Goal: Task Accomplishment & Management: Use online tool/utility

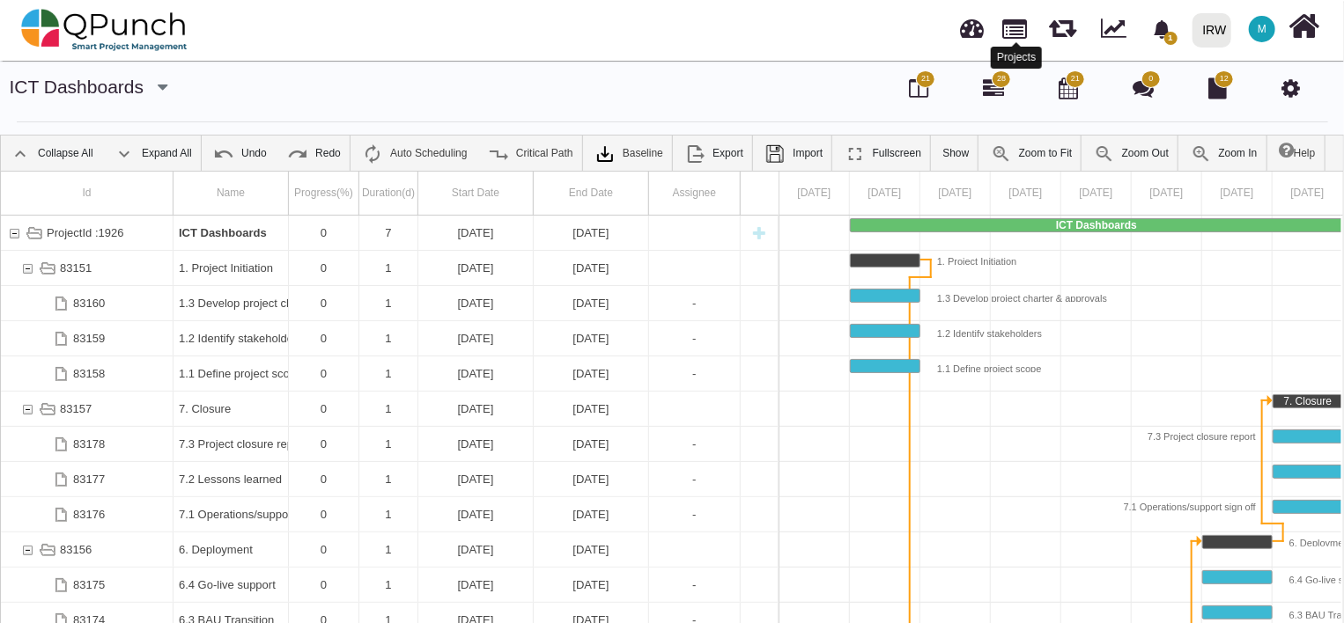
click at [1012, 33] on link at bounding box center [1015, 27] width 25 height 30
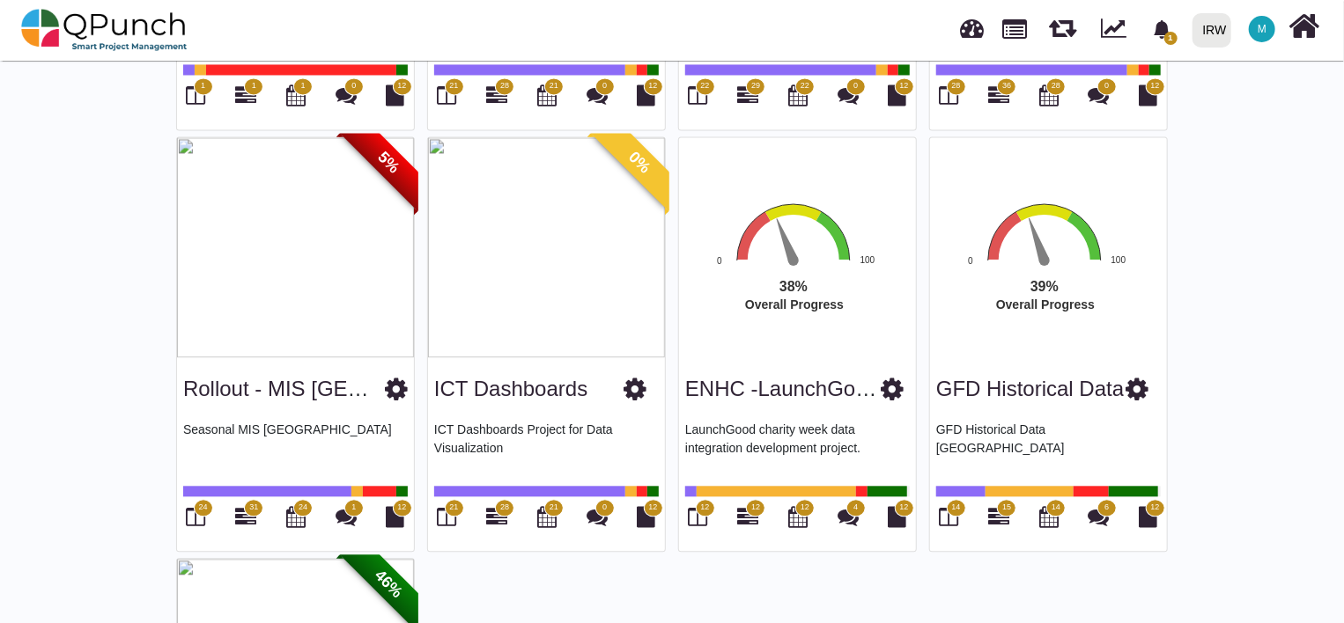
scroll to position [1725, 0]
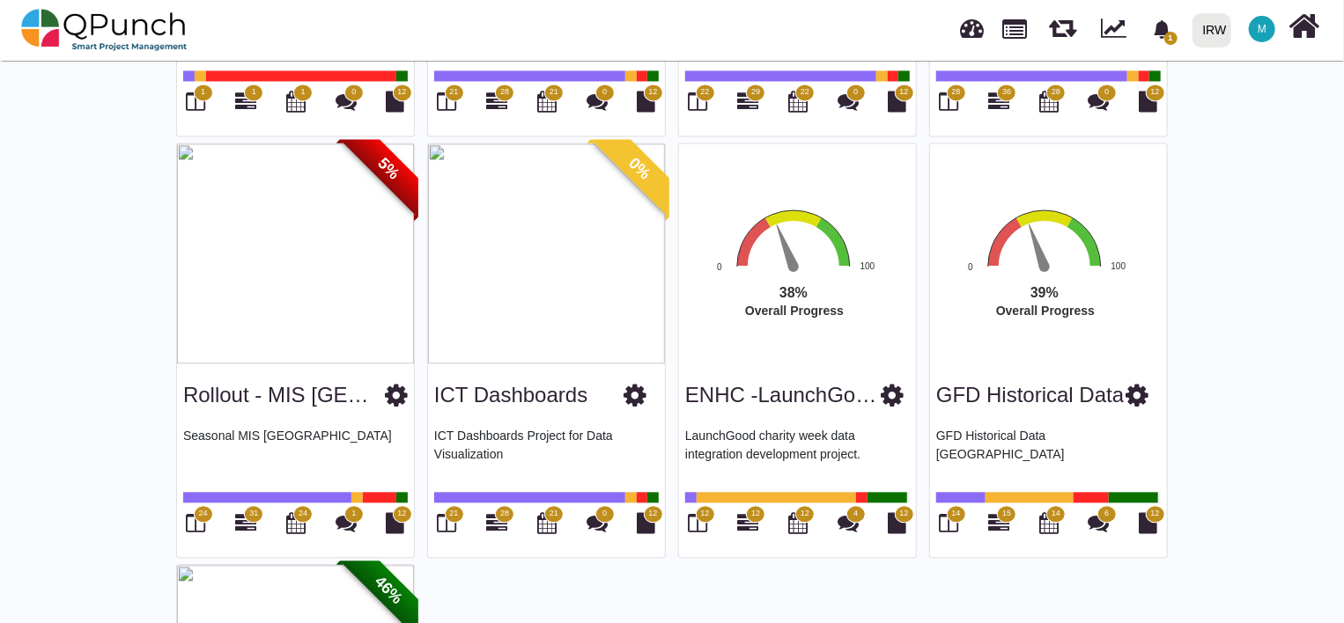
click at [637, 394] on icon at bounding box center [634, 395] width 23 height 26
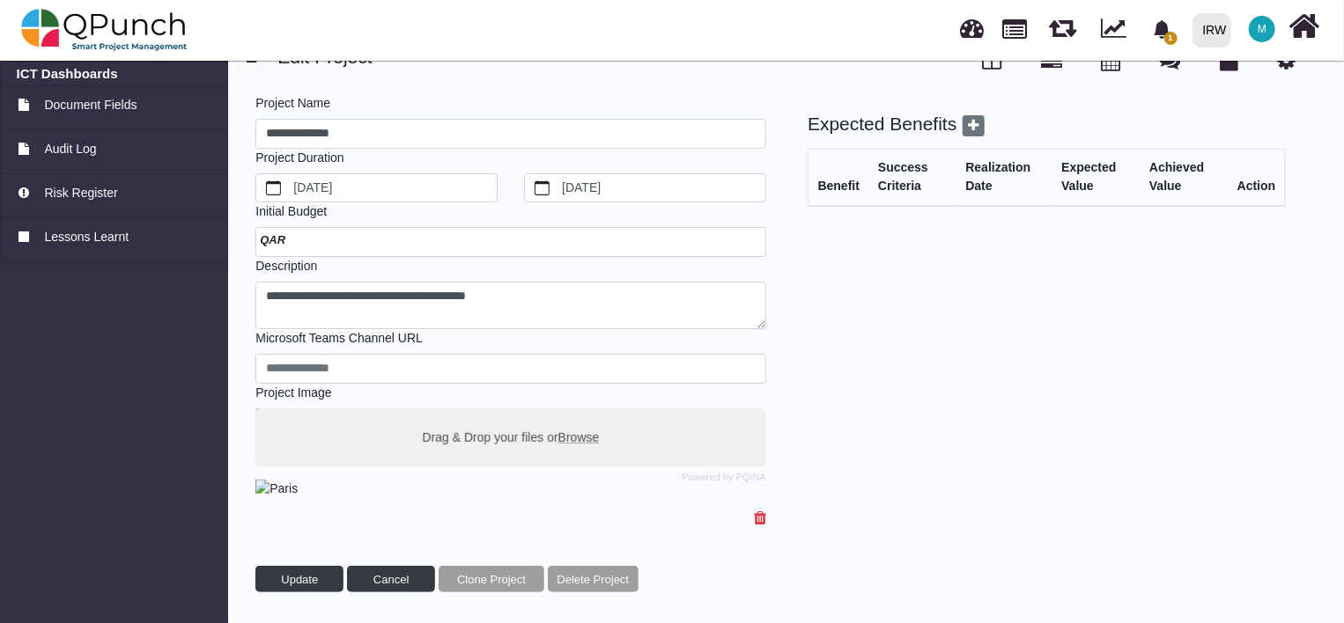
scroll to position [314, 0]
click at [320, 578] on button "Update" at bounding box center [299, 579] width 88 height 26
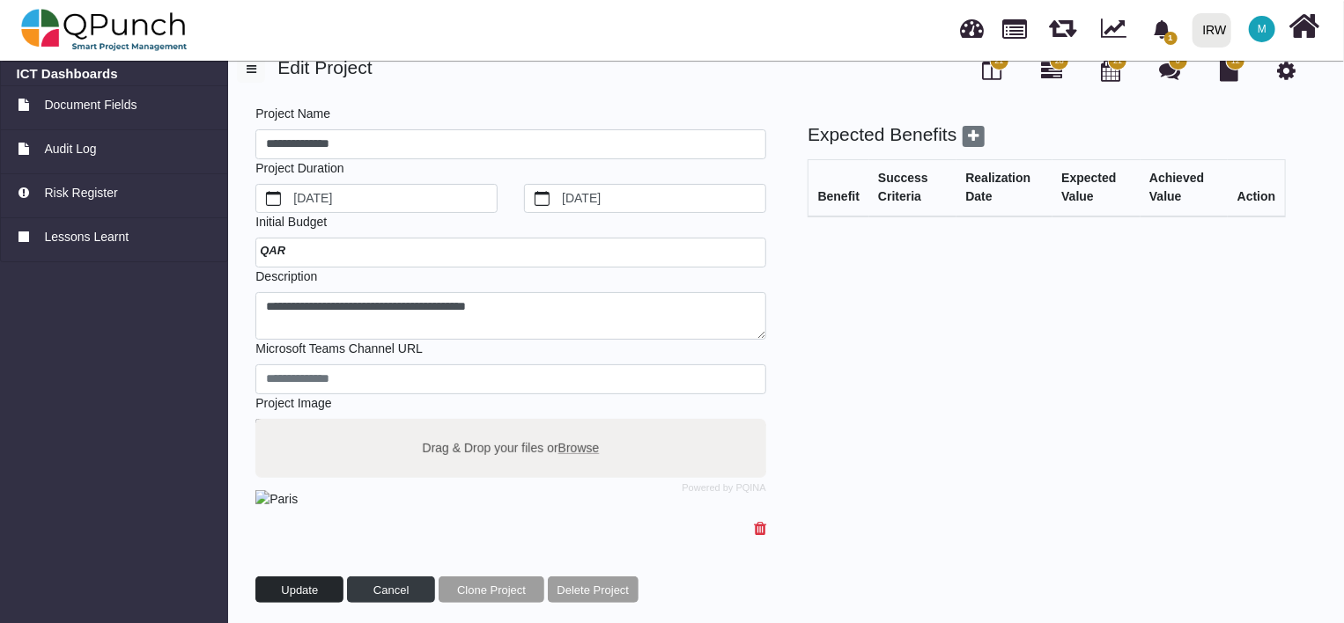
scroll to position [4, 0]
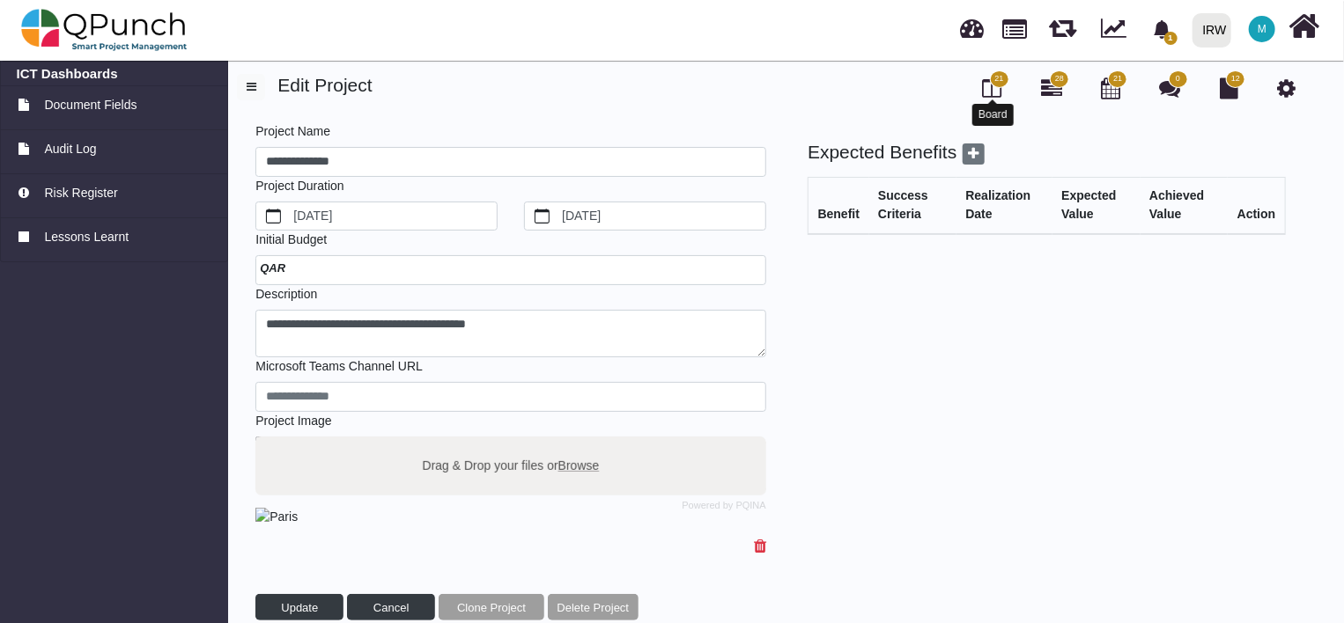
click at [993, 90] on icon at bounding box center [992, 87] width 19 height 21
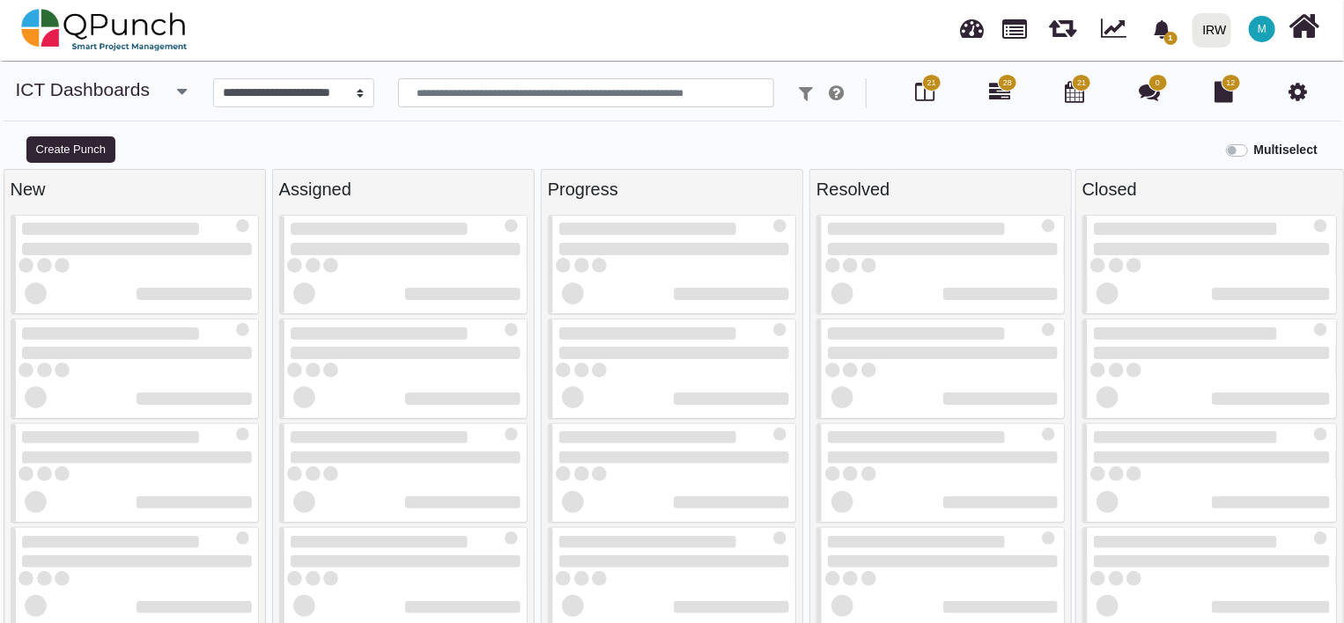
select select
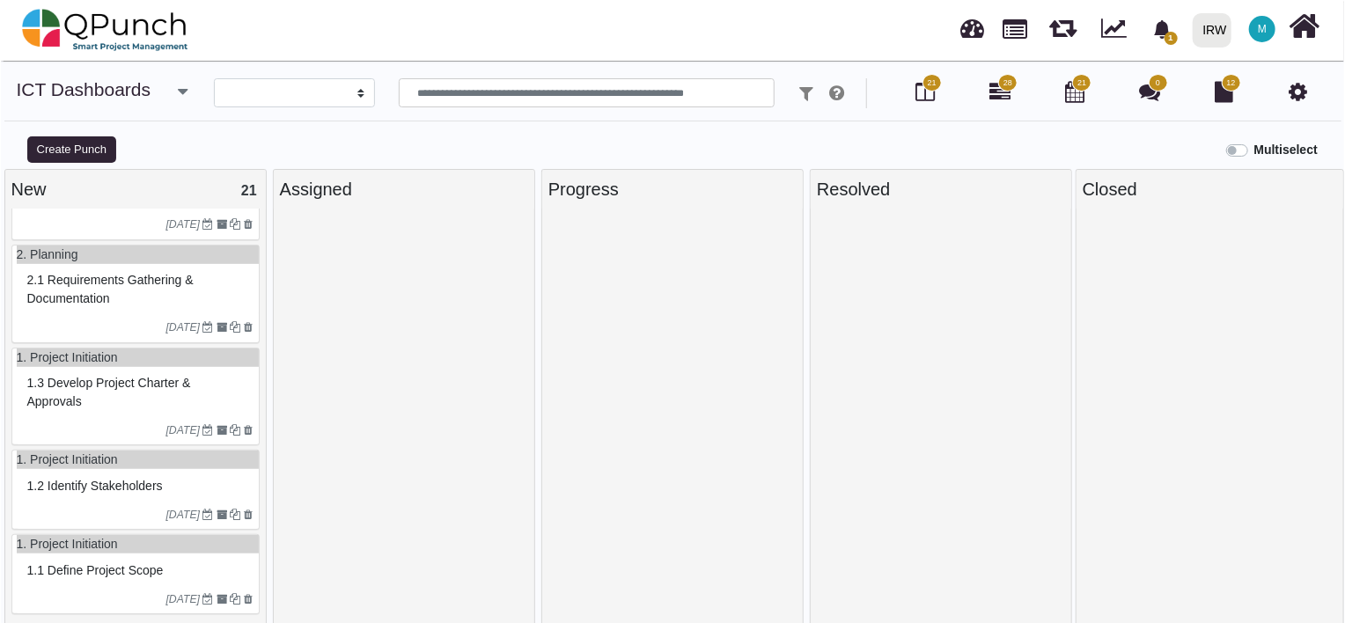
scroll to position [18, 0]
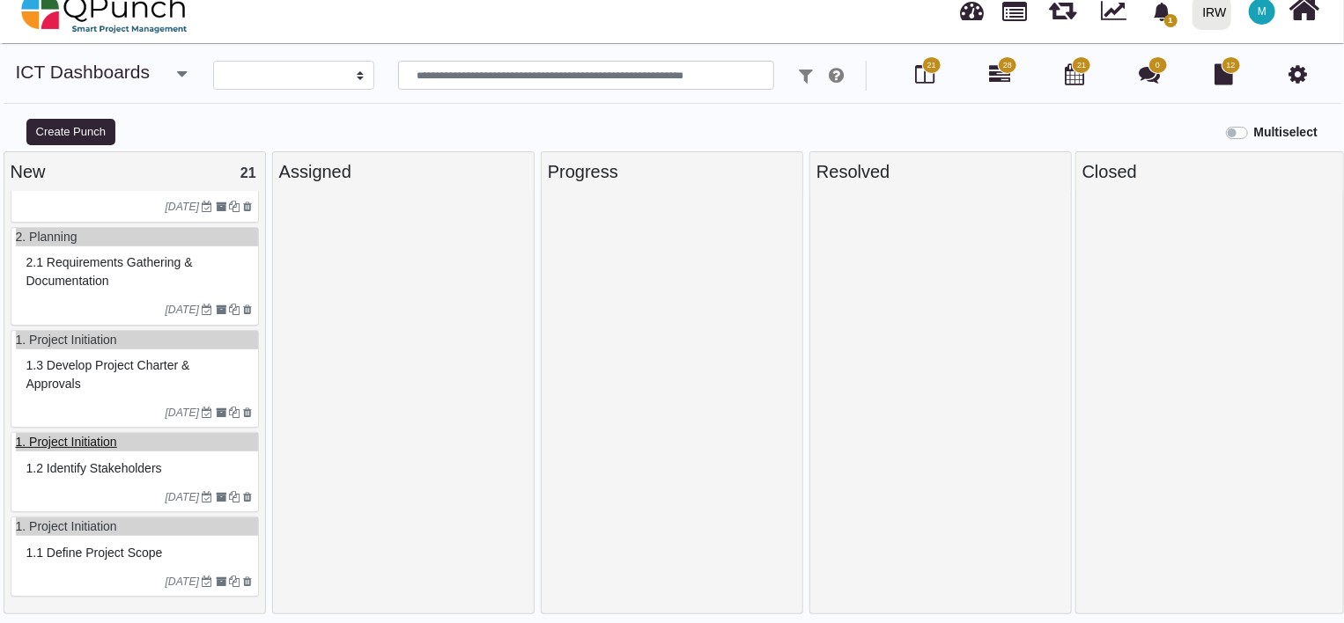
click at [92, 441] on link "1. Project Initiation" at bounding box center [66, 442] width 101 height 14
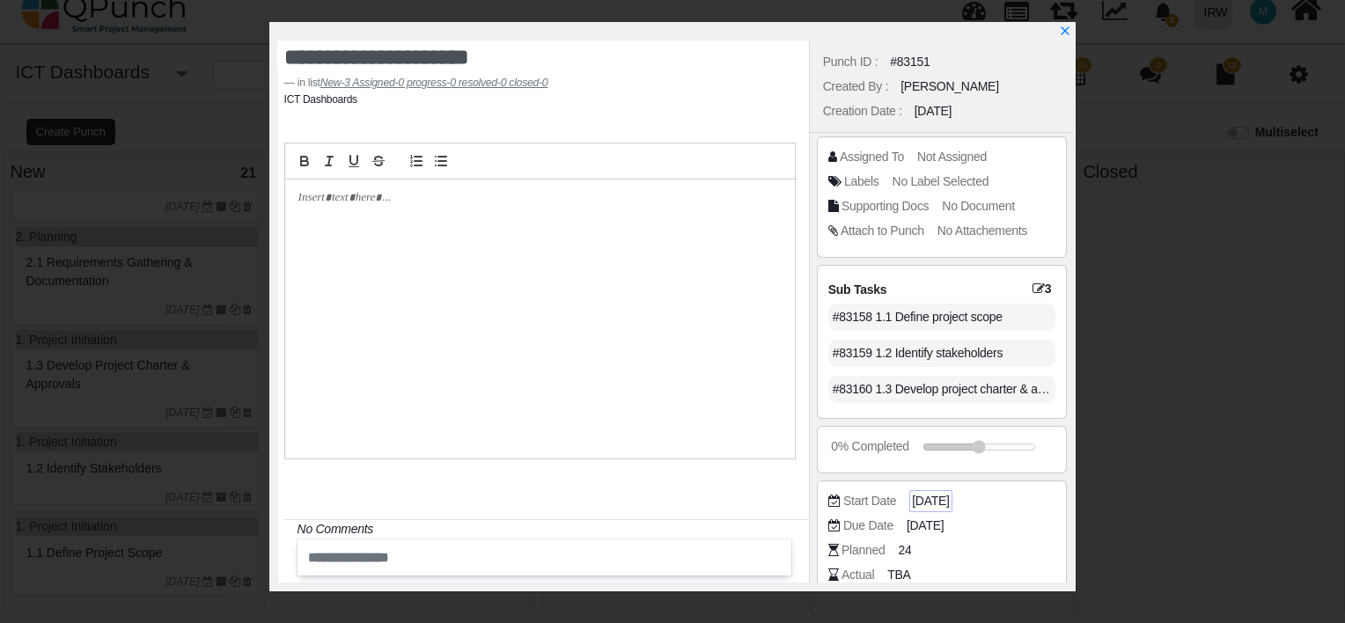
click at [949, 501] on span "2025-01-01" at bounding box center [930, 501] width 37 height 18
click at [931, 332] on div "#83158 1.1 Define project scope" at bounding box center [942, 317] width 228 height 36
click at [883, 318] on div "#83158 1.1 Define project scope" at bounding box center [942, 317] width 228 height 27
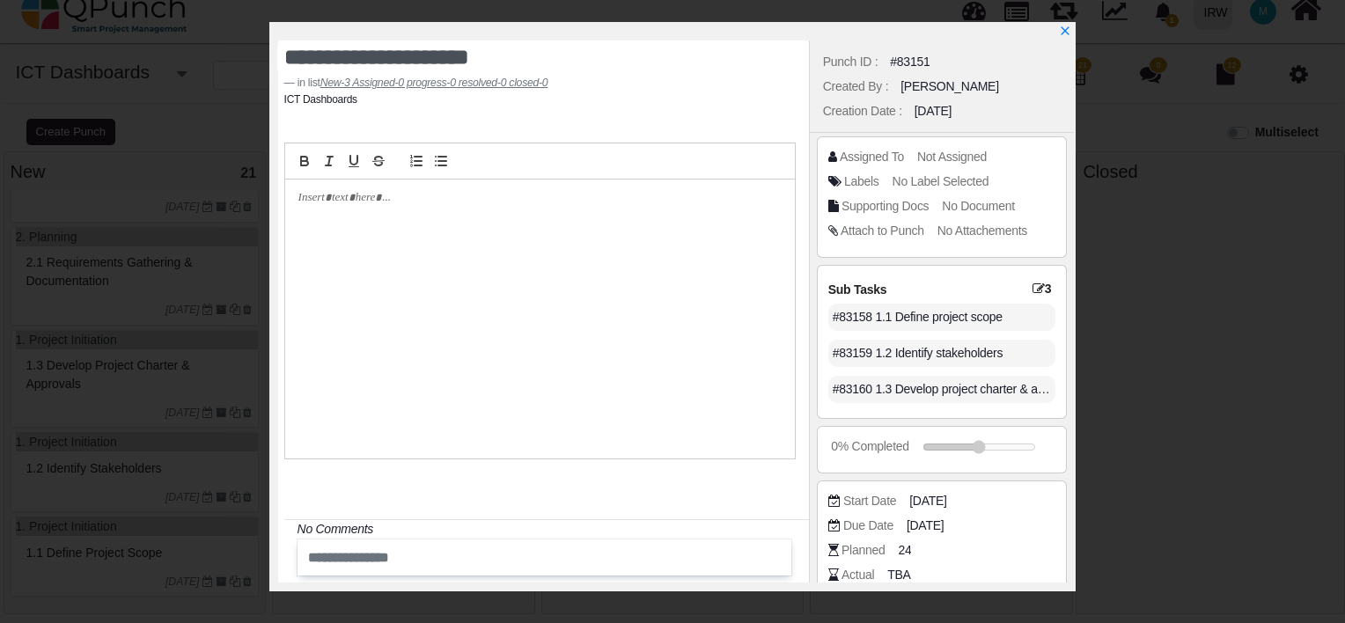
click at [937, 349] on div "#83159 1.2 Identify stakeholders" at bounding box center [942, 353] width 228 height 27
click at [1033, 289] on icon at bounding box center [1039, 289] width 12 height 12
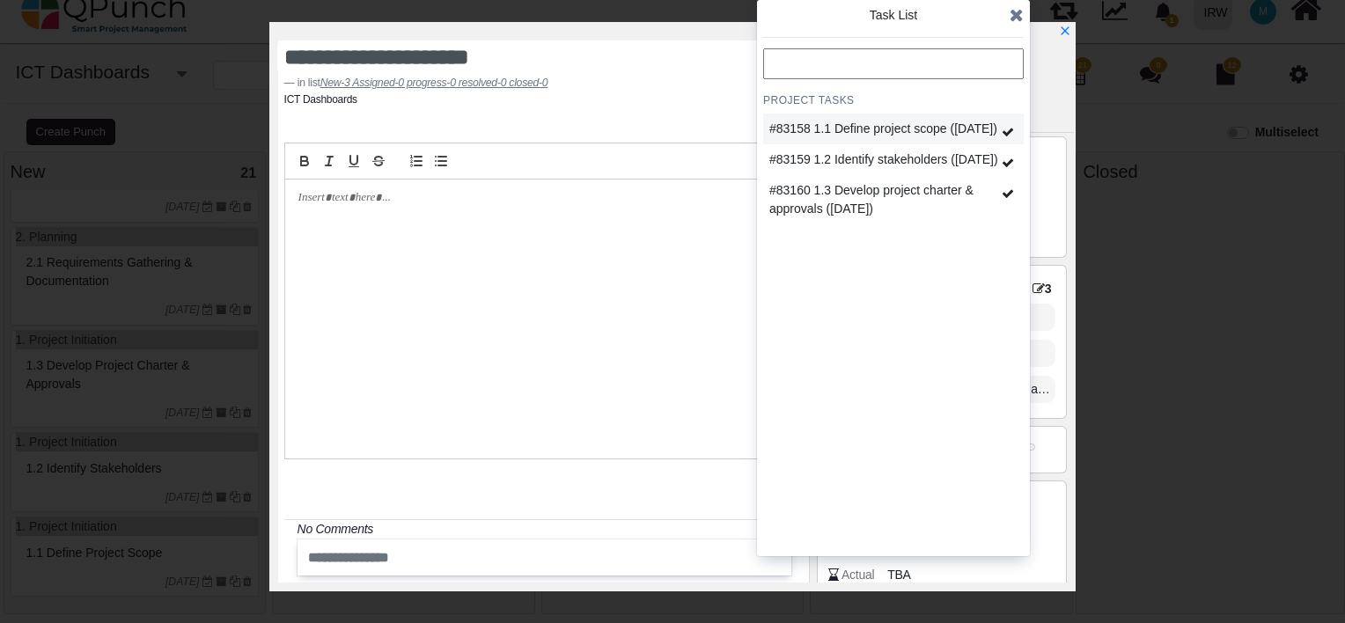
click at [866, 125] on div "#83158 1.1 Define project scope (2025-01-01)" at bounding box center [883, 129] width 228 height 18
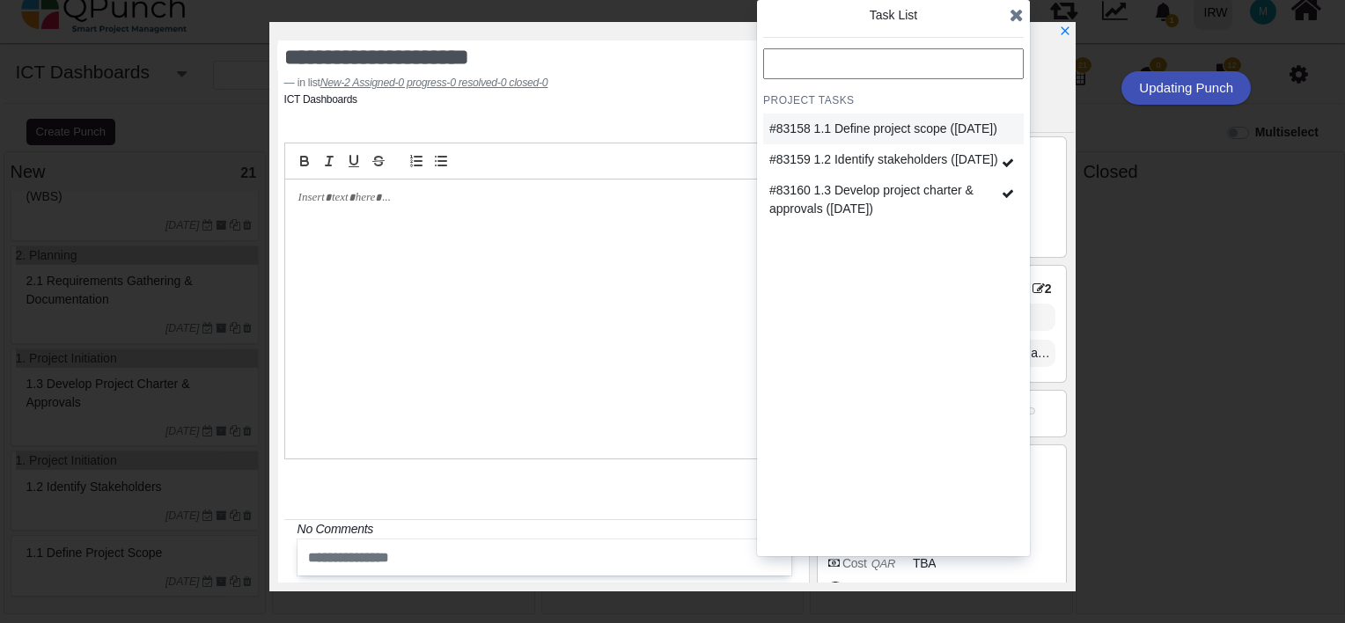
scroll to position [1472, 0]
click at [939, 137] on div "#83158 1.1 Define project scope (2025-01-01)" at bounding box center [883, 129] width 228 height 18
click at [1016, 18] on icon at bounding box center [1017, 15] width 14 height 18
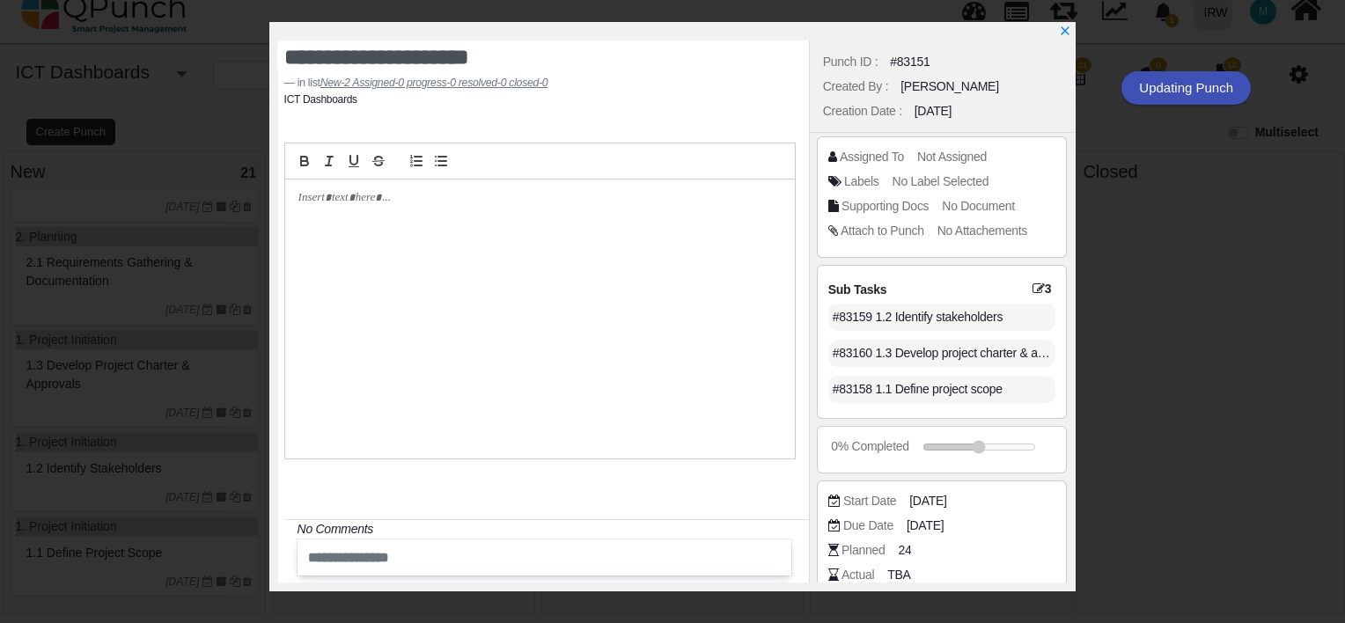
click at [1016, 18] on div "**********" at bounding box center [672, 311] width 1345 height 623
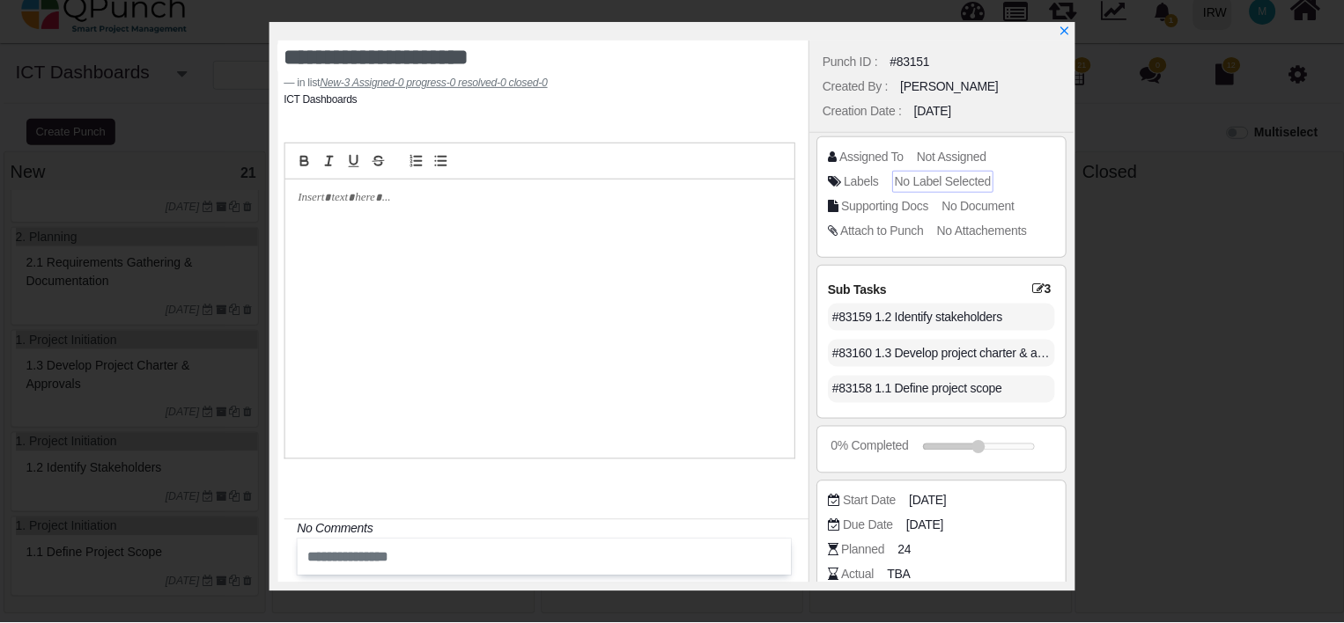
scroll to position [163, 0]
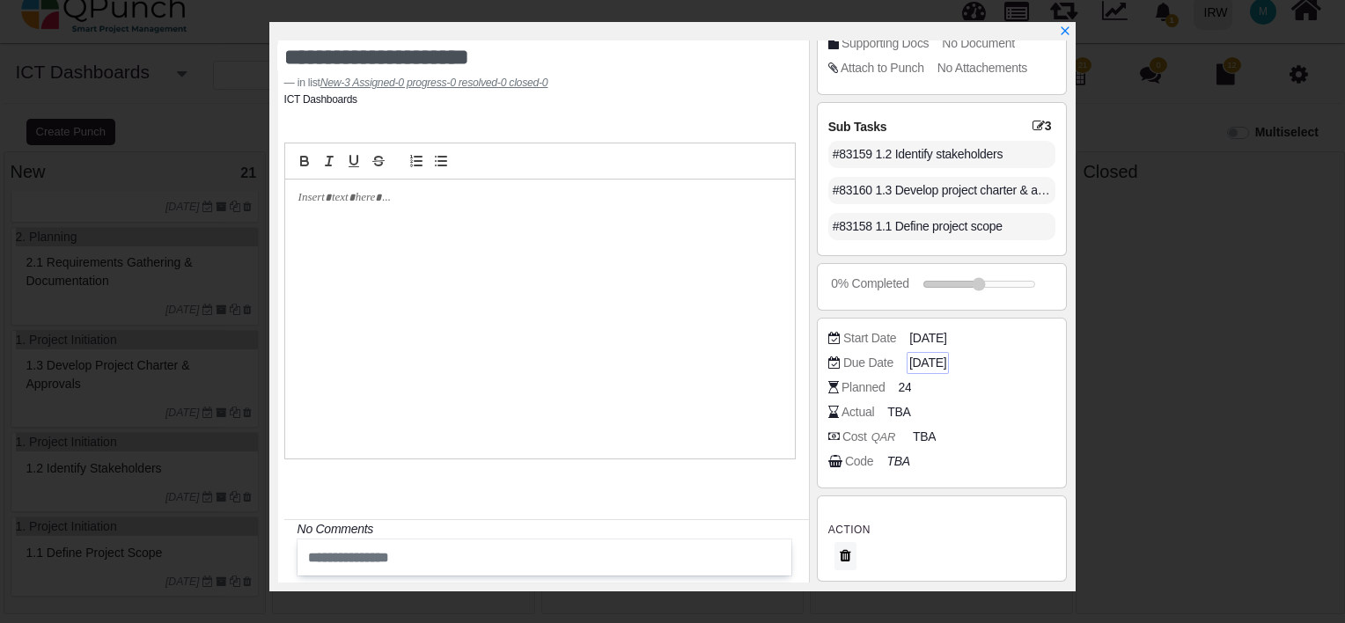
click at [946, 358] on span "2025-01-01" at bounding box center [927, 363] width 37 height 18
click at [949, 334] on span "2025-01-01" at bounding box center [930, 338] width 37 height 18
click at [1062, 29] on icon "x" at bounding box center [1064, 32] width 14 height 14
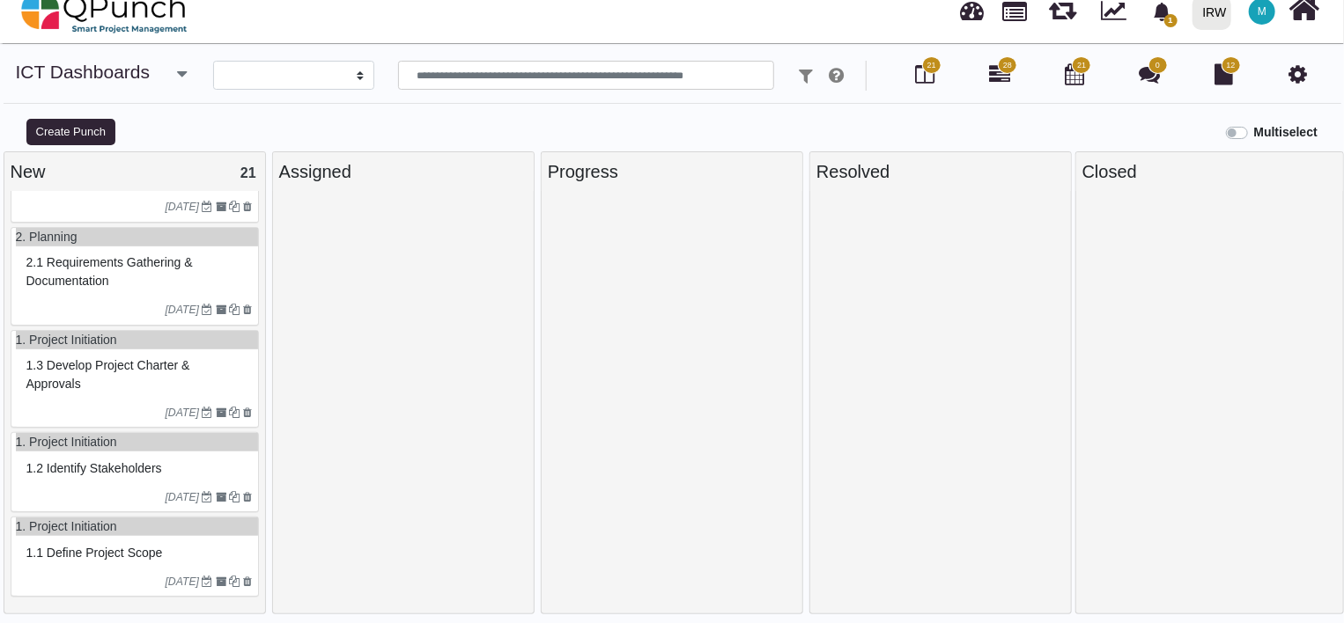
click at [139, 364] on span "1.3 Develop project charter & approvals" at bounding box center [108, 374] width 164 height 33
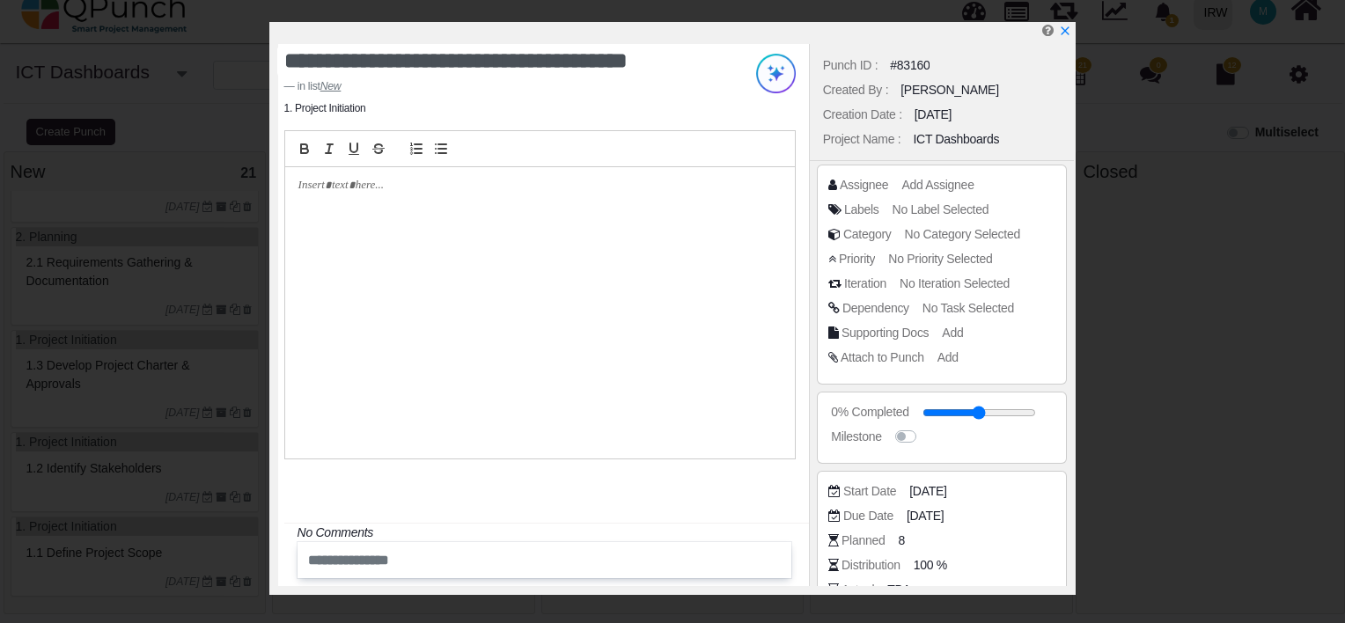
click at [366, 175] on div at bounding box center [540, 313] width 510 height 292
click at [1064, 30] on icon "x" at bounding box center [1064, 32] width 14 height 14
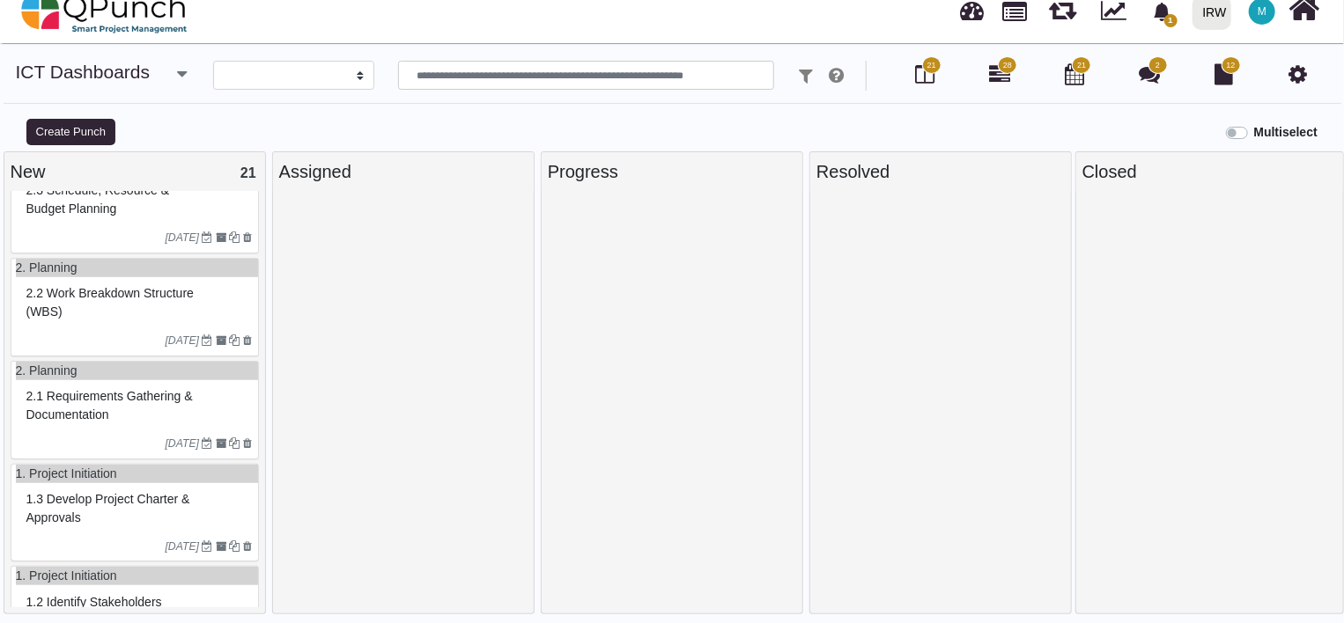
scroll to position [1490, 0]
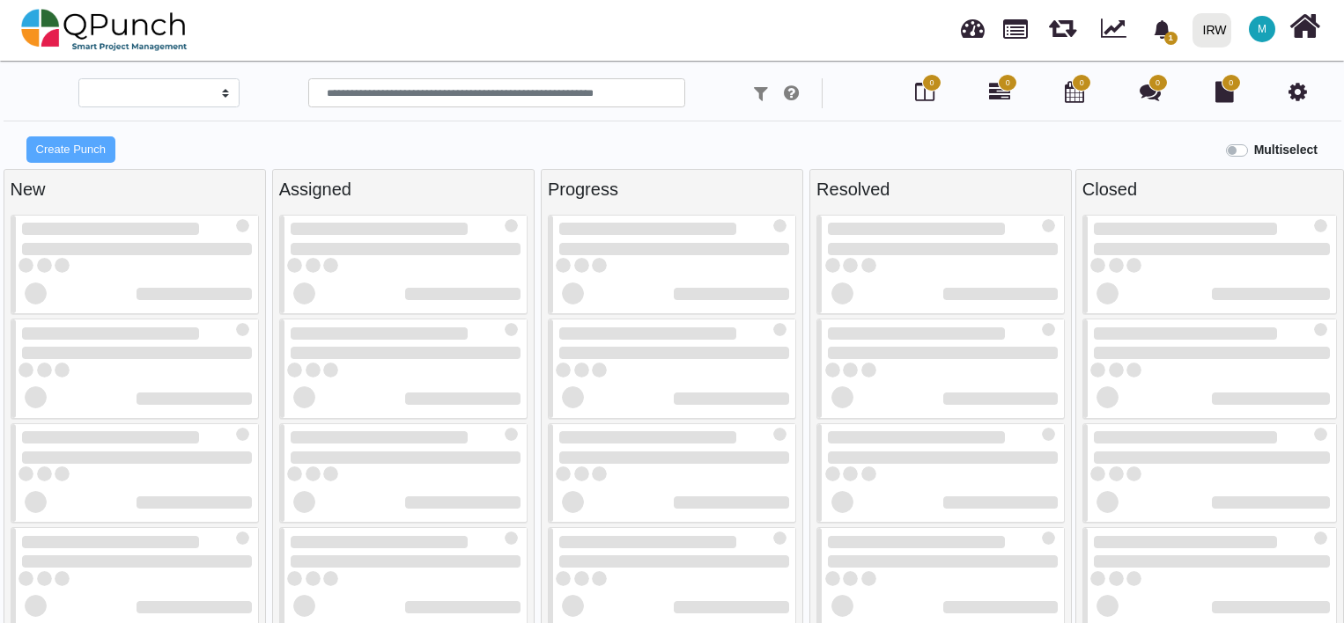
select select
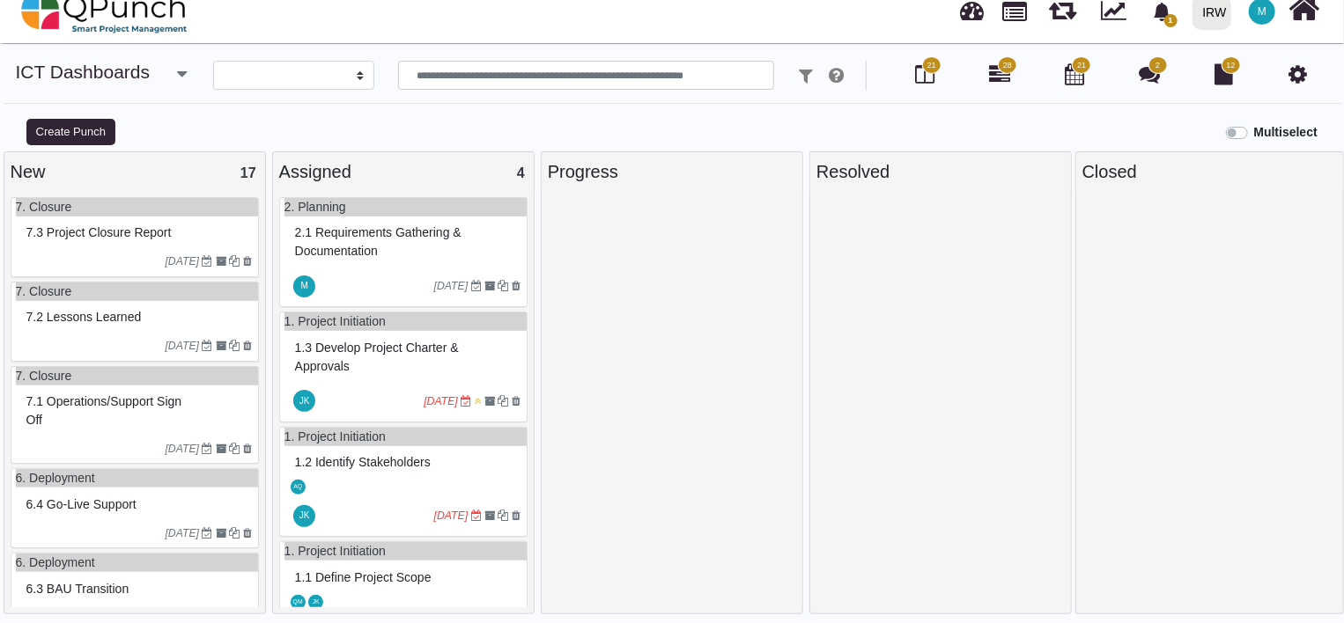
click at [379, 239] on span "2.1 Requirements gathering & documentation" at bounding box center [378, 241] width 166 height 33
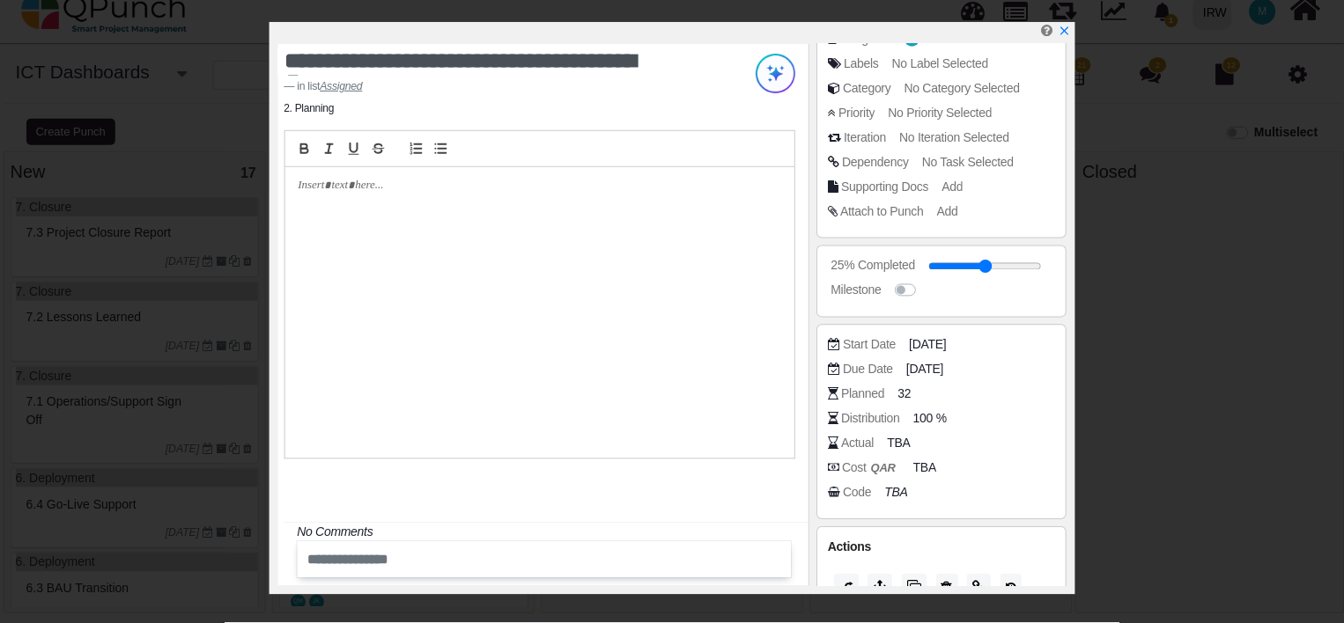
scroll to position [176, 0]
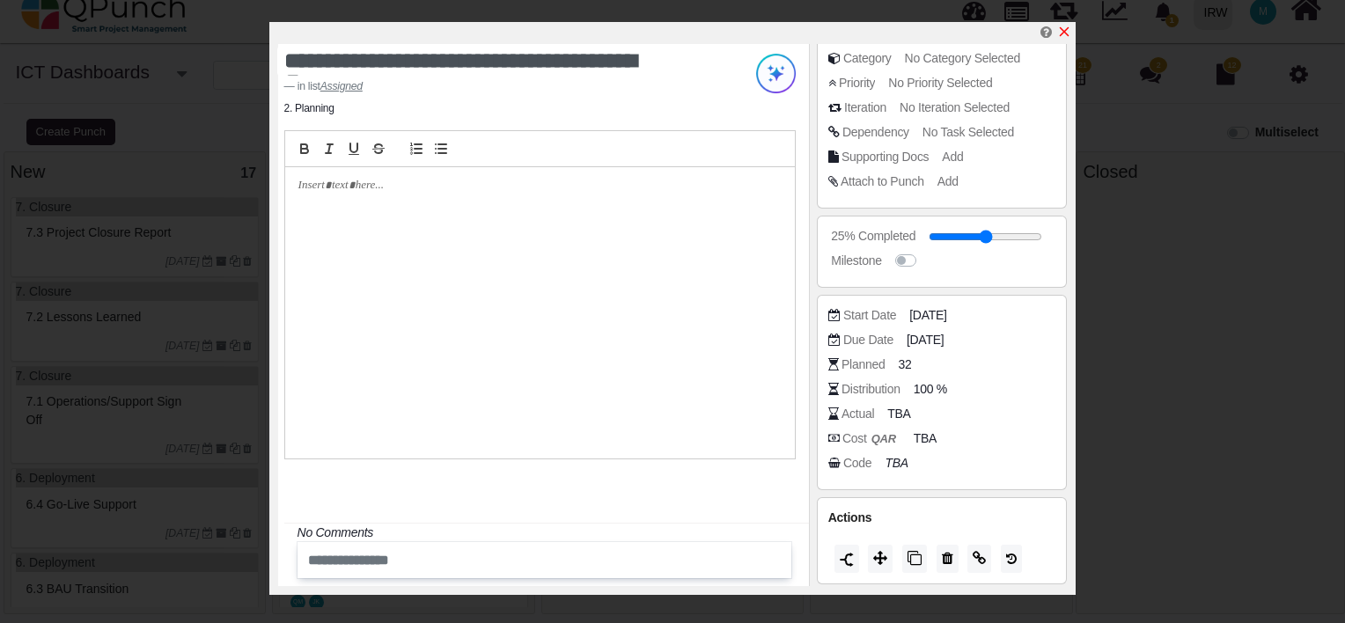
click at [1069, 33] on icon "x" at bounding box center [1064, 32] width 14 height 14
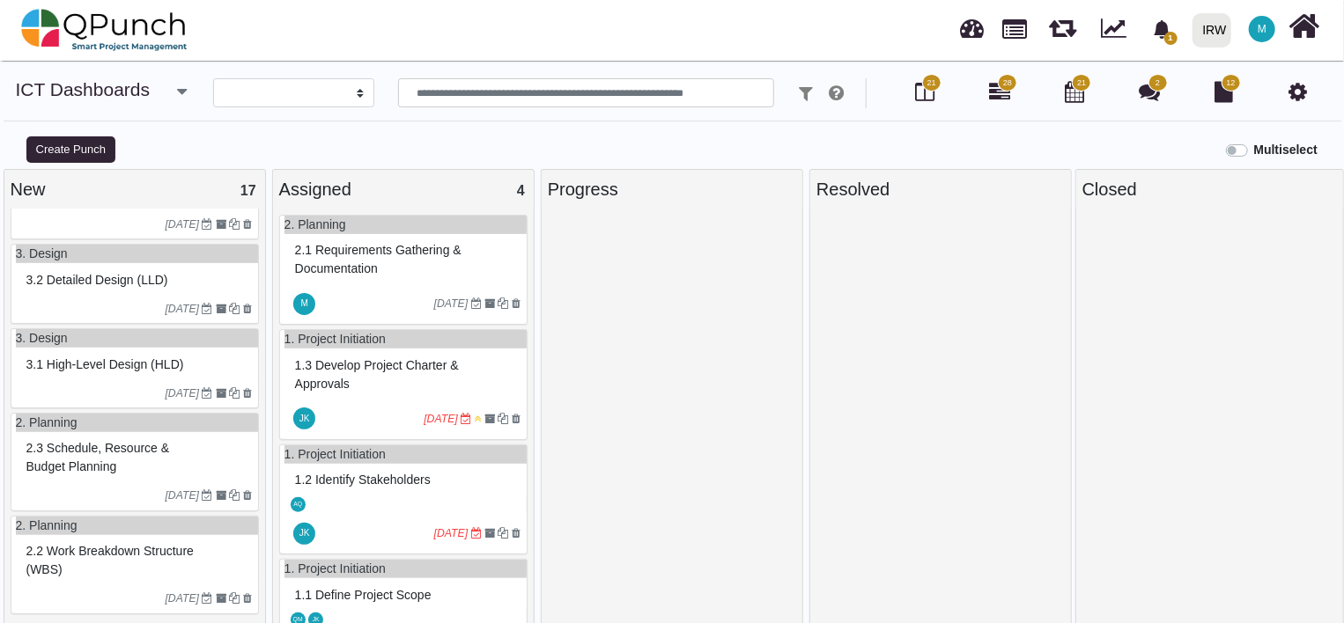
click at [374, 261] on span "2.1 Requirements gathering & documentation" at bounding box center [378, 259] width 166 height 33
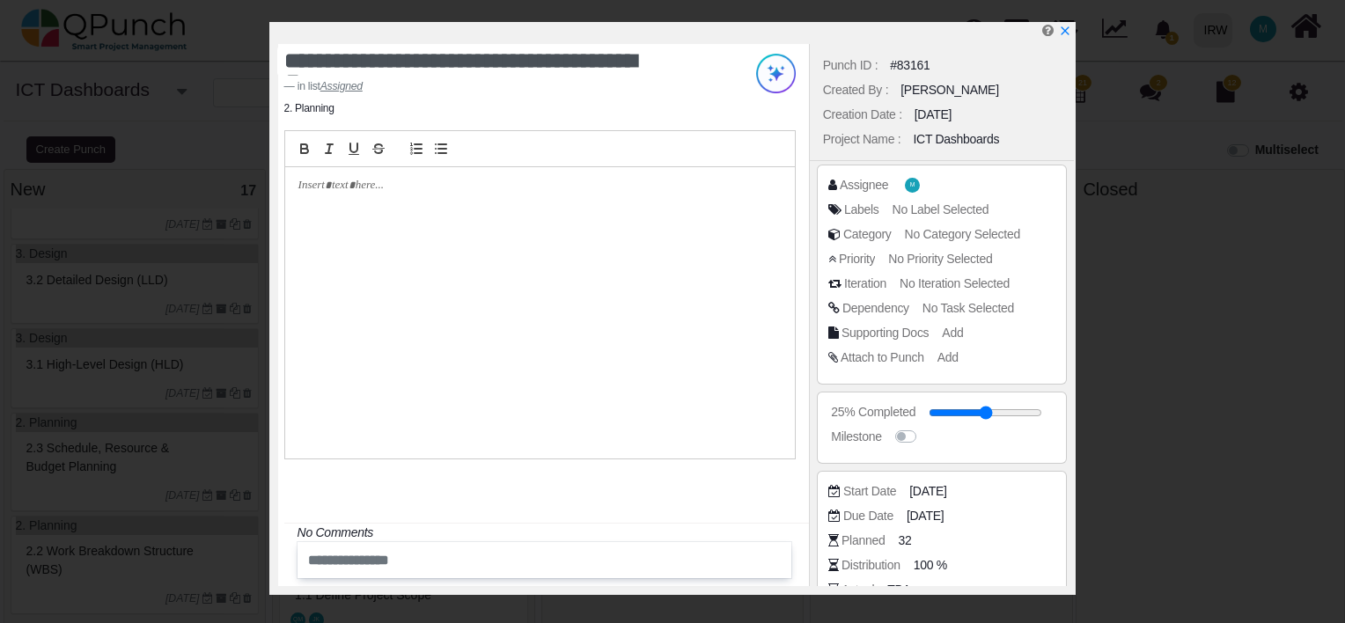
click at [405, 183] on p at bounding box center [535, 186] width 474 height 16
click at [1061, 31] on icon "x" at bounding box center [1064, 32] width 14 height 14
